Goal: Browse casually: Explore the website without a specific task or goal

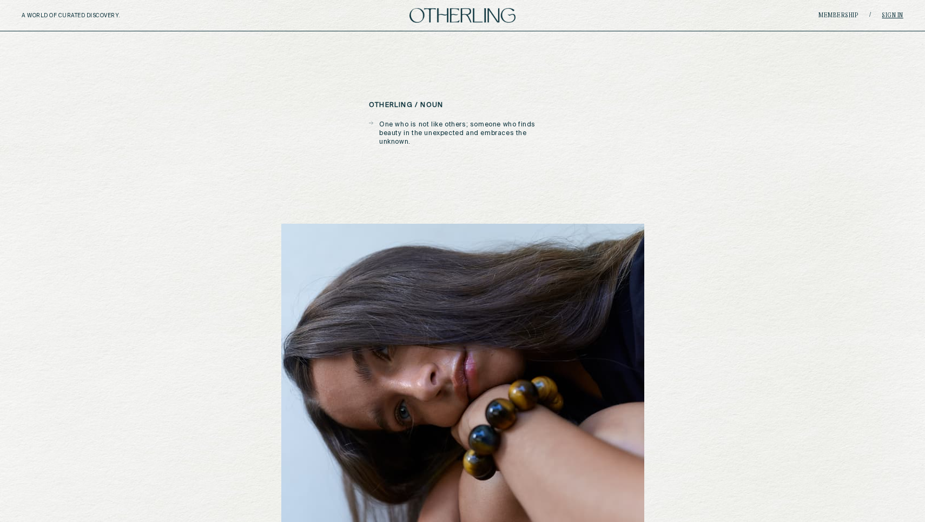
click at [893, 14] on link "Sign in" at bounding box center [892, 15] width 22 height 6
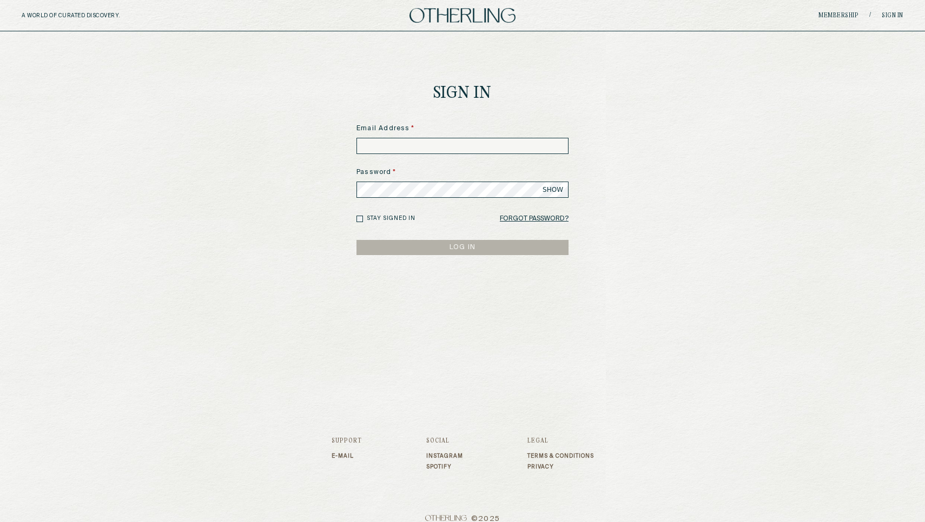
type input "**********"
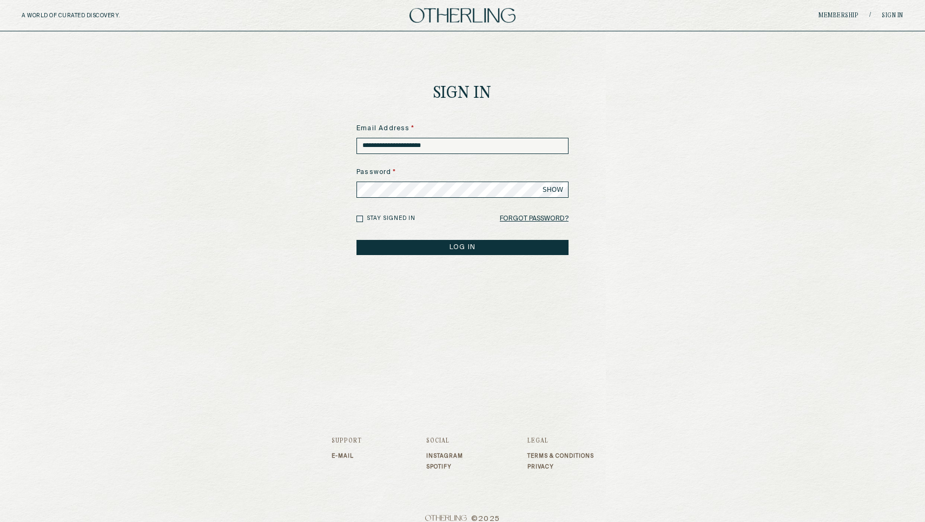
click at [442, 247] on button "LOG IN" at bounding box center [462, 247] width 212 height 15
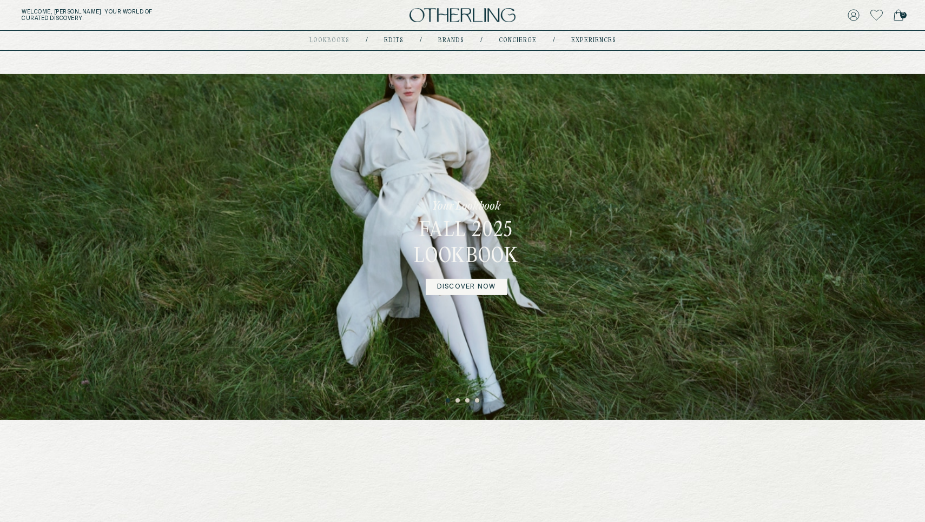
click at [395, 141] on div "Your Lookbook Fall 2025 Lookbook DISCOVER NOW" at bounding box center [462, 247] width 925 height 346
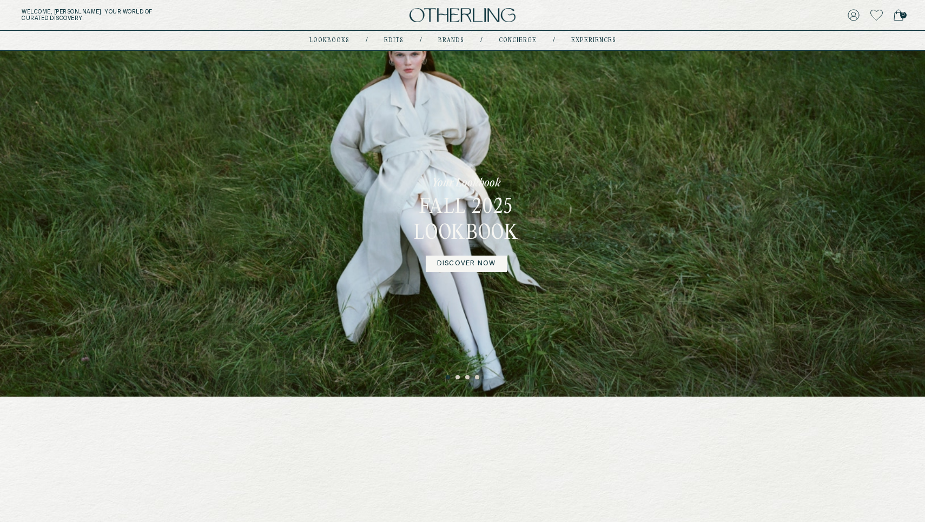
click at [469, 265] on link "DISCOVER NOW" at bounding box center [466, 264] width 81 height 16
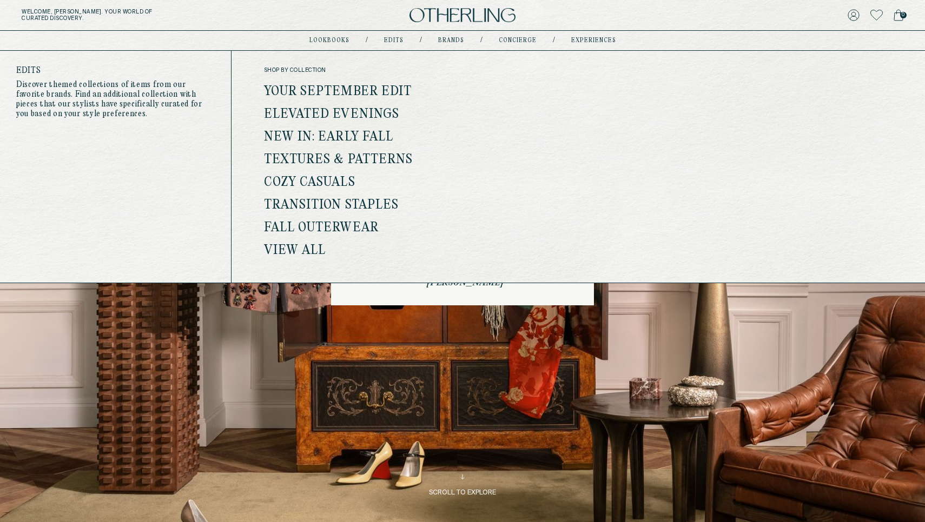
click at [330, 88] on link "Your September Edit" at bounding box center [338, 92] width 148 height 14
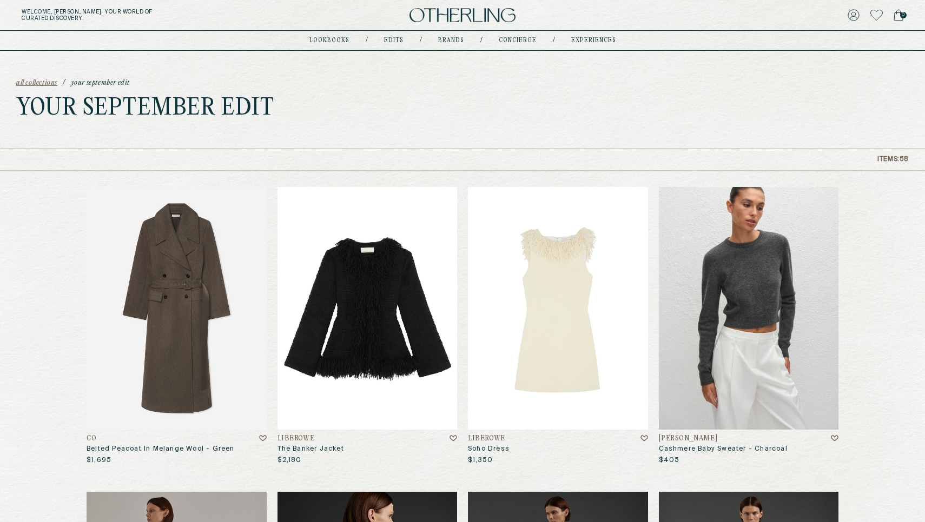
click at [644, 1] on div "Welcome, [PERSON_NAME] . Your world of curated discovery. 0" at bounding box center [462, 15] width 925 height 31
